Goal: Task Accomplishment & Management: Use online tool/utility

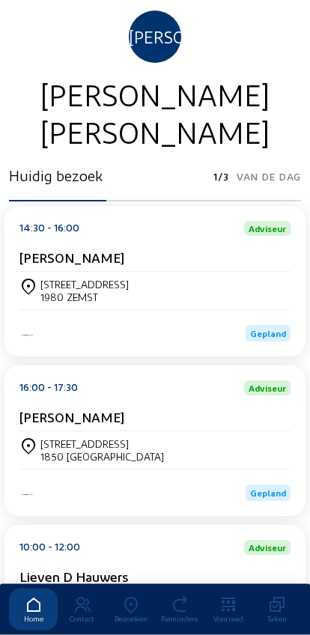
scroll to position [83, 0]
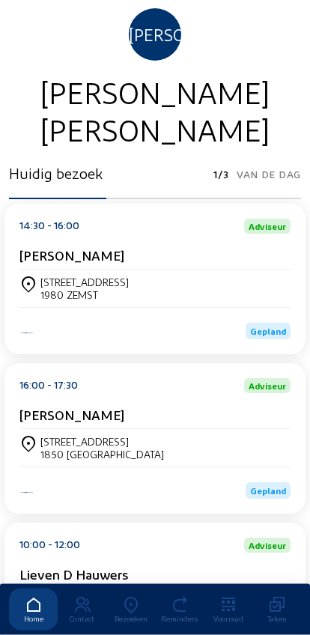
click at [252, 296] on div "[STREET_ADDRESS] 1980 ZEMST" at bounding box center [154, 288] width 271 height 25
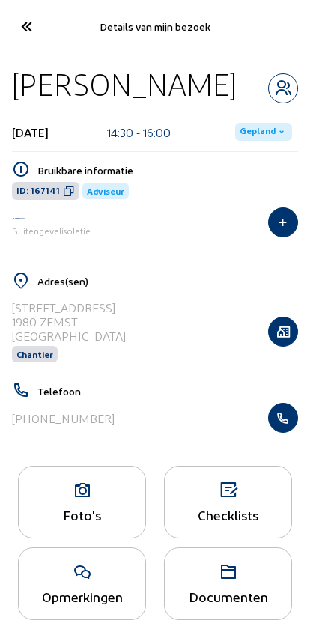
click at [282, 421] on icon "button" at bounding box center [283, 418] width 28 height 15
click at [265, 124] on span "Gepland" at bounding box center [263, 132] width 57 height 18
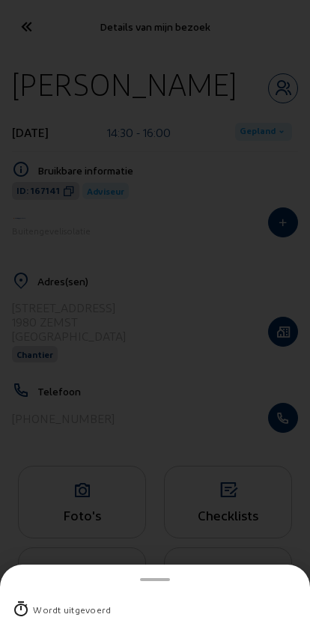
click at [35, 602] on div "Wordt uitgevoerd" at bounding box center [72, 609] width 78 height 15
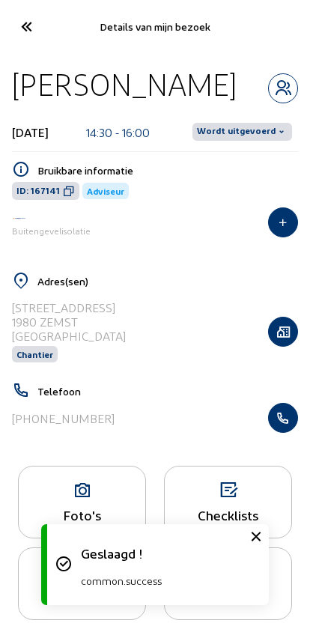
click at [245, 127] on span "Wordt uitgevoerd" at bounding box center [236, 132] width 79 height 12
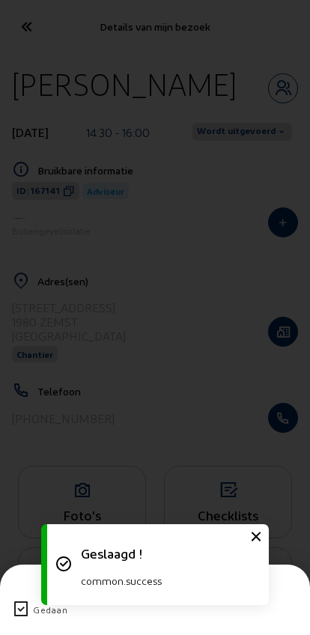
click at [17, 601] on icon at bounding box center [21, 610] width 18 height 18
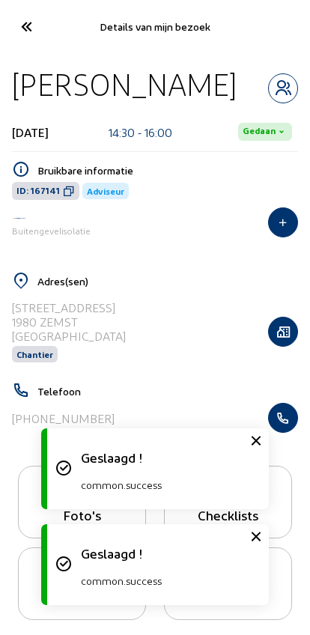
click at [22, 25] on icon at bounding box center [25, 26] width 25 height 26
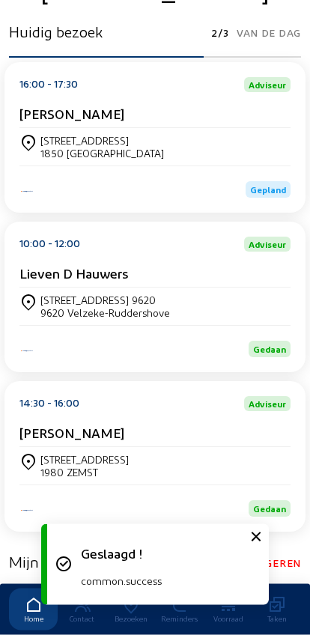
scroll to position [226, 0]
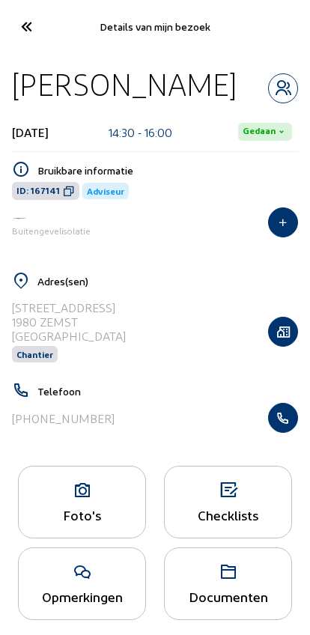
click at [78, 409] on div "[PHONE_NUMBER]" at bounding box center [155, 418] width 286 height 30
click at [77, 492] on icon at bounding box center [82, 491] width 127 height 18
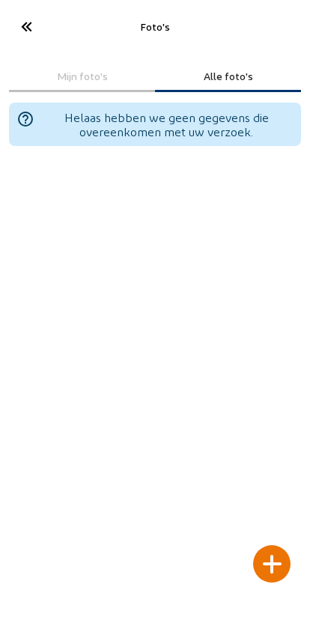
click at [276, 545] on div at bounding box center [271, 563] width 37 height 37
click at [279, 545] on div at bounding box center [271, 563] width 37 height 37
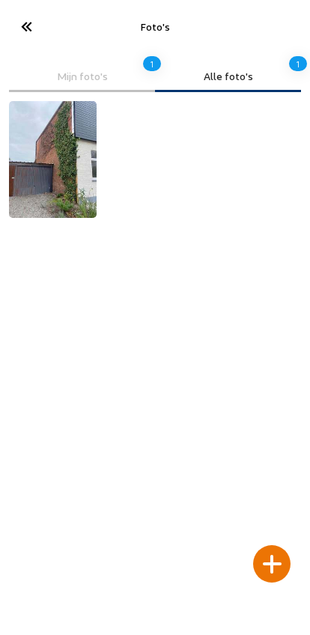
click at [268, 545] on div at bounding box center [271, 563] width 37 height 37
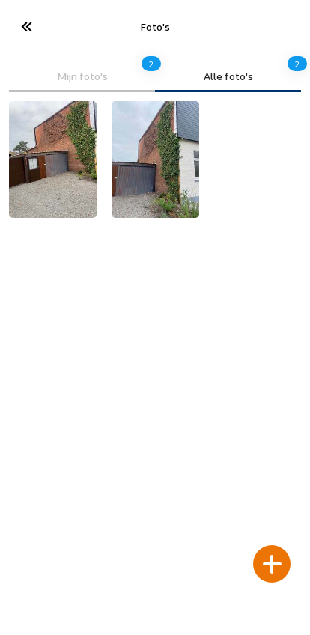
click at [283, 545] on div at bounding box center [271, 563] width 37 height 37
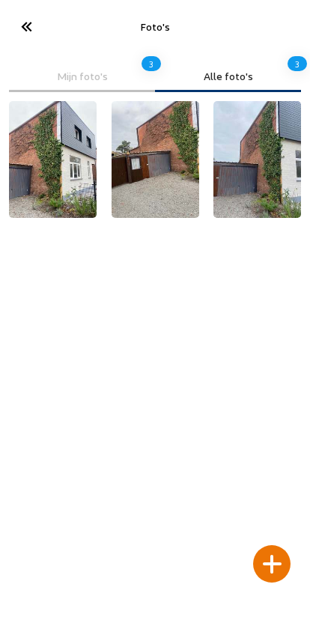
click at [276, 552] on div at bounding box center [271, 563] width 37 height 37
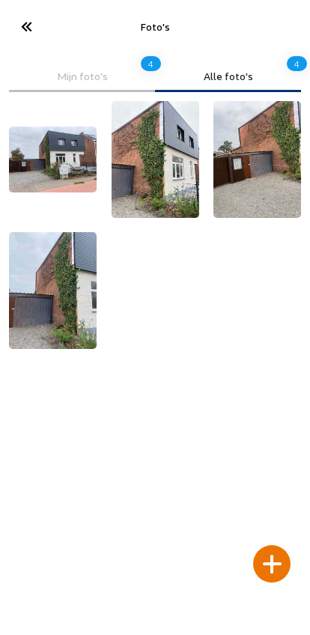
click at [13, 28] on cam-font-icon at bounding box center [26, 26] width 34 height 35
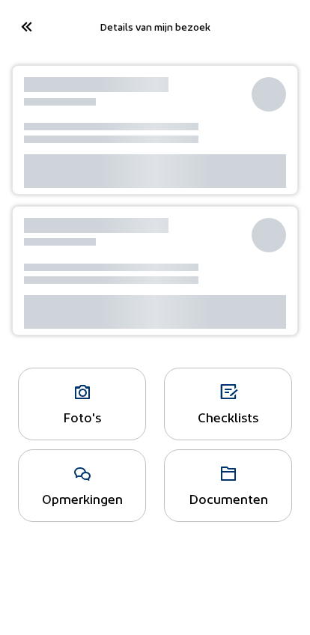
click at [17, 28] on icon at bounding box center [25, 26] width 25 height 26
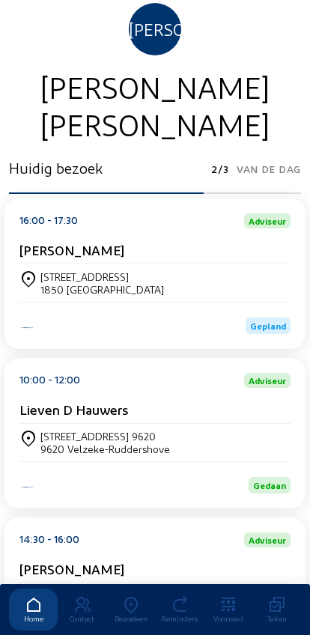
scroll to position [88, 0]
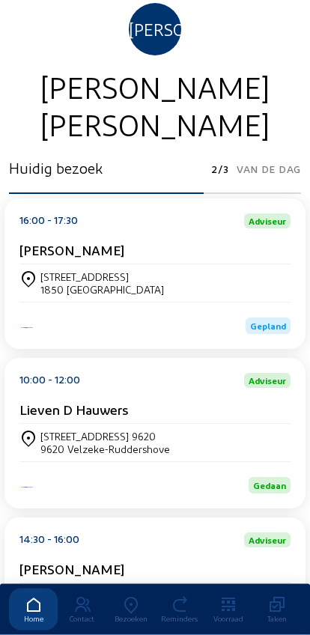
click at [61, 289] on div "1850 [GEOGRAPHIC_DATA]" at bounding box center [102, 290] width 124 height 13
